Goal: Check status

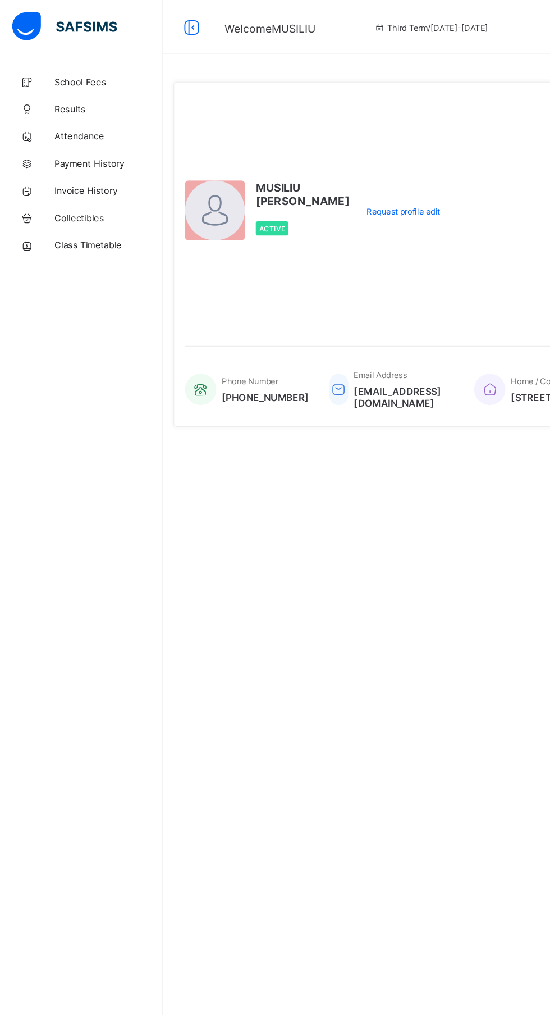
click at [69, 202] on span "Class Timetable" at bounding box center [90, 202] width 90 height 9
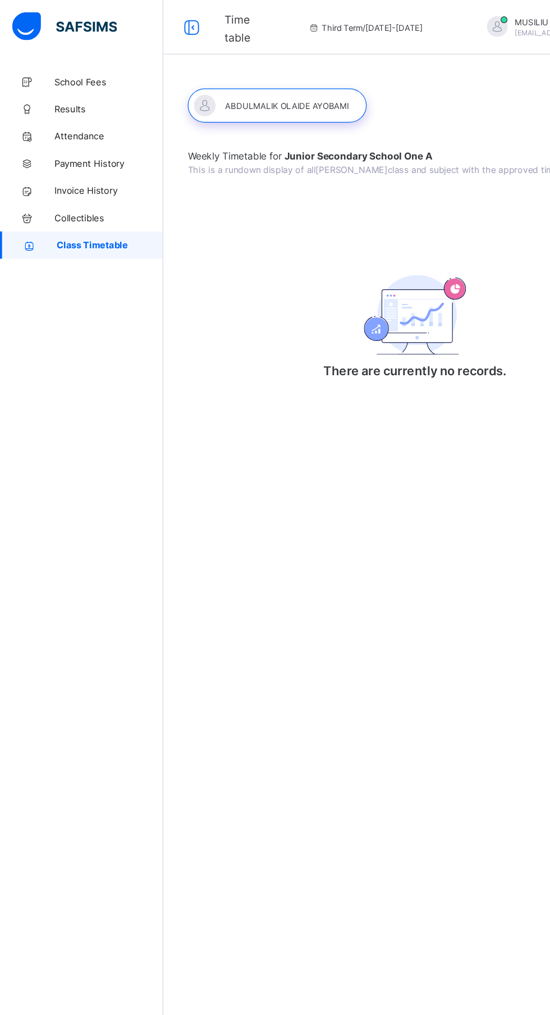
click at [56, 90] on span "Results" at bounding box center [90, 89] width 90 height 9
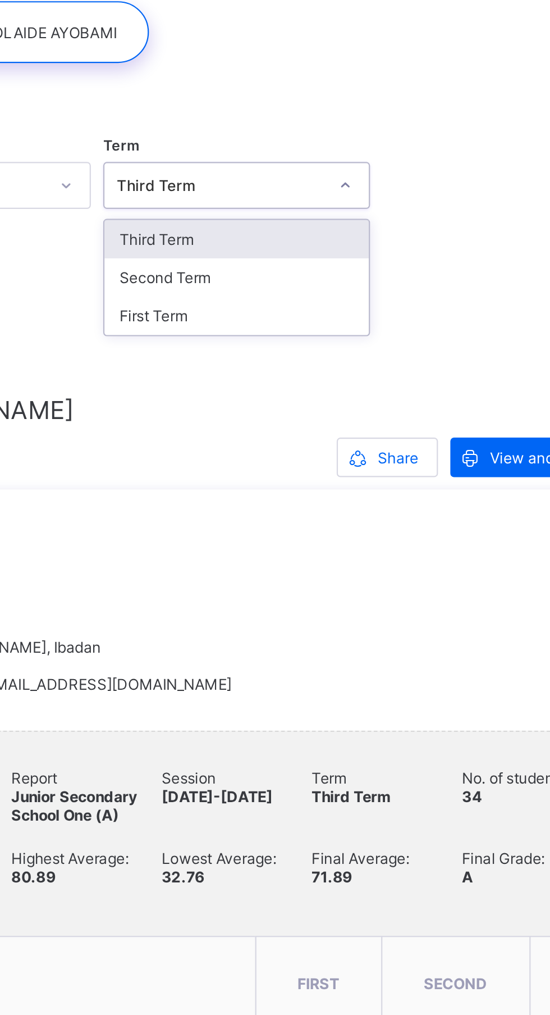
click at [326, 217] on div "First Term" at bounding box center [342, 215] width 120 height 17
